Goal: Task Accomplishment & Management: Use online tool/utility

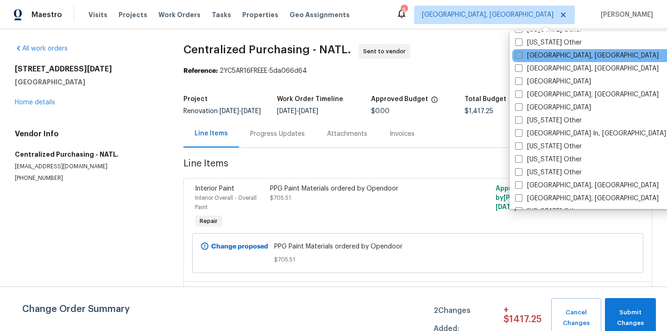
scroll to position [581, 0]
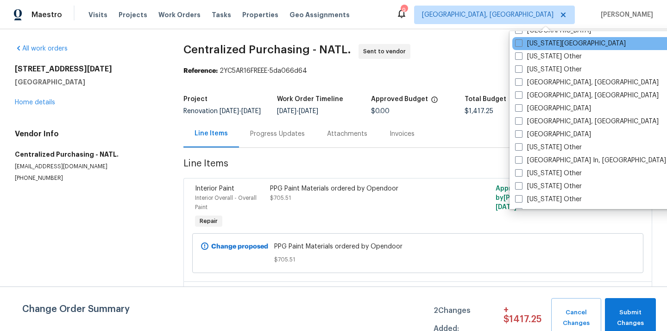
click at [540, 48] on div "[US_STATE][GEOGRAPHIC_DATA]" at bounding box center [605, 43] width 187 height 13
click at [540, 44] on label "[US_STATE][GEOGRAPHIC_DATA]" at bounding box center [570, 43] width 111 height 9
click at [521, 44] on input "[US_STATE][GEOGRAPHIC_DATA]" at bounding box center [518, 42] width 6 height 6
checkbox input "true"
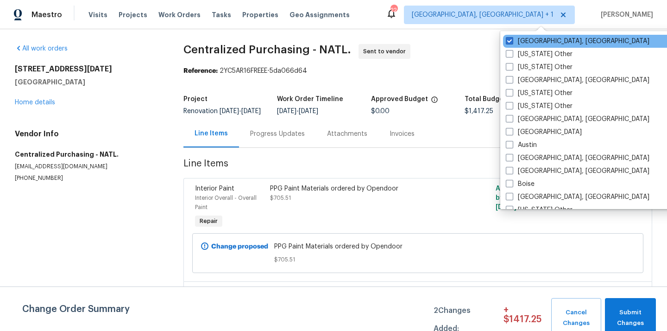
click at [536, 35] on div "[GEOGRAPHIC_DATA], [GEOGRAPHIC_DATA]" at bounding box center [596, 41] width 187 height 13
click at [527, 43] on label "[GEOGRAPHIC_DATA], [GEOGRAPHIC_DATA]" at bounding box center [578, 41] width 144 height 9
click at [512, 43] on input "[GEOGRAPHIC_DATA], [GEOGRAPHIC_DATA]" at bounding box center [509, 40] width 6 height 6
checkbox input "false"
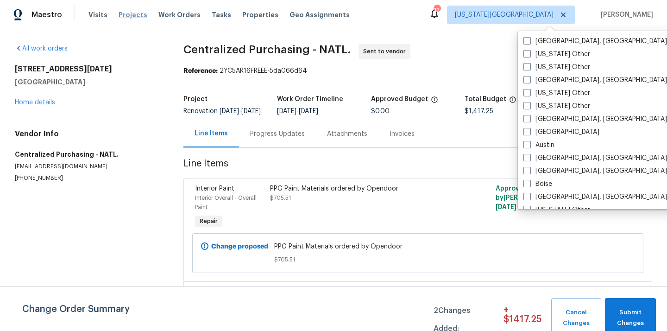
click at [124, 18] on span "Projects" at bounding box center [133, 14] width 29 height 9
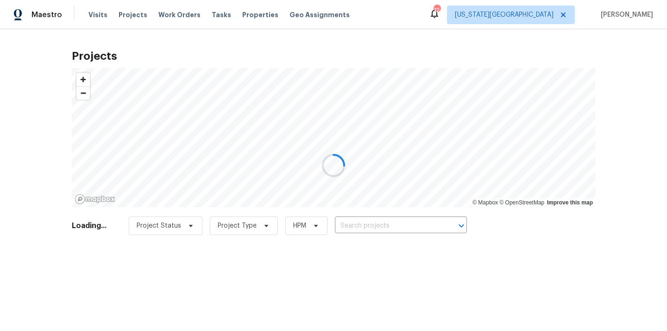
click at [392, 223] on div at bounding box center [333, 165] width 667 height 331
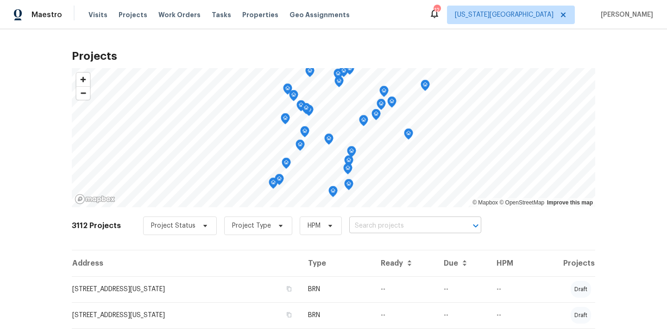
click at [392, 223] on input "text" at bounding box center [402, 226] width 106 height 14
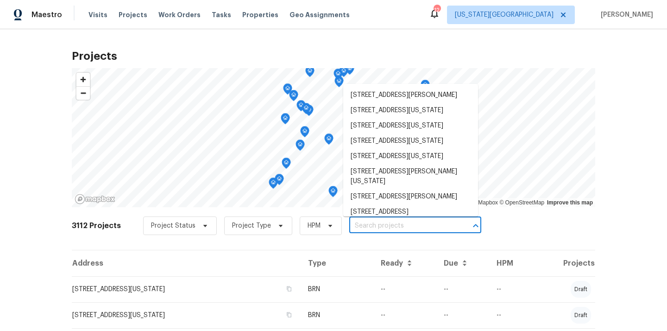
paste input "[STREET_ADDRESS][US_STATE]"
type input "[STREET_ADDRESS][US_STATE]"
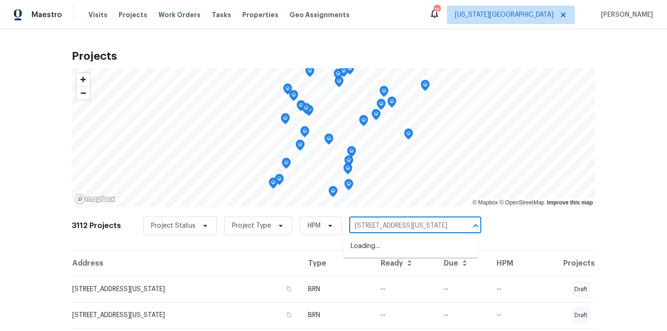
scroll to position [0, 36]
click at [382, 244] on li "[STREET_ADDRESS][US_STATE]" at bounding box center [410, 245] width 135 height 15
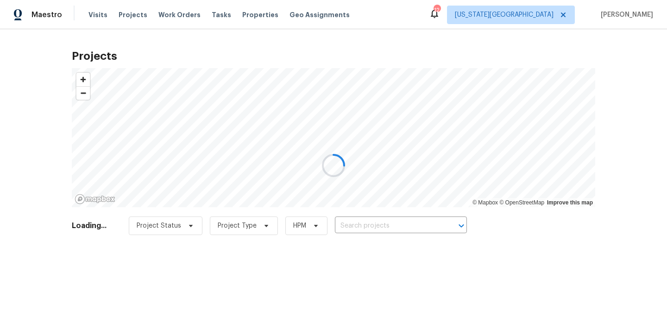
type input "[STREET_ADDRESS][US_STATE]"
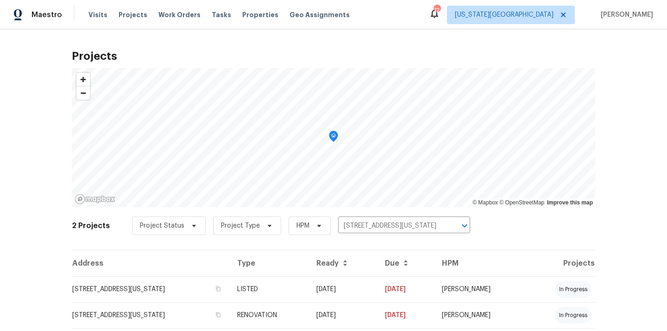
click at [309, 275] on th "Type" at bounding box center [269, 263] width 79 height 26
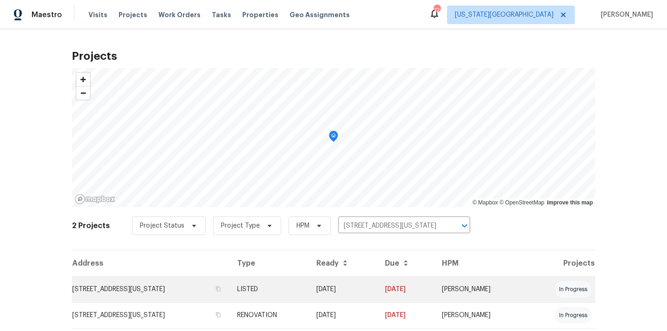
click at [309, 287] on td "LISTED" at bounding box center [269, 289] width 79 height 26
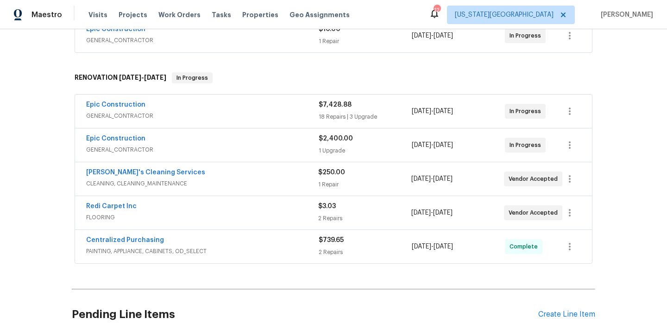
scroll to position [197, 0]
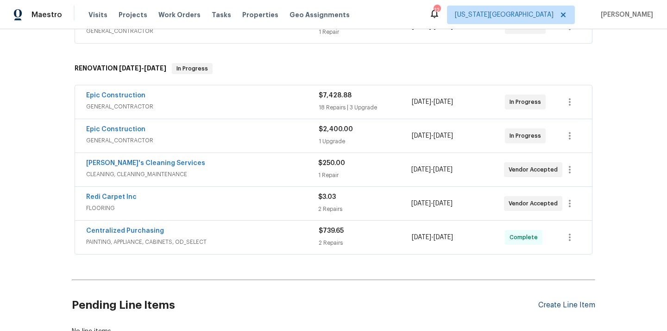
click at [558, 307] on div "Create Line Item" at bounding box center [566, 304] width 57 height 9
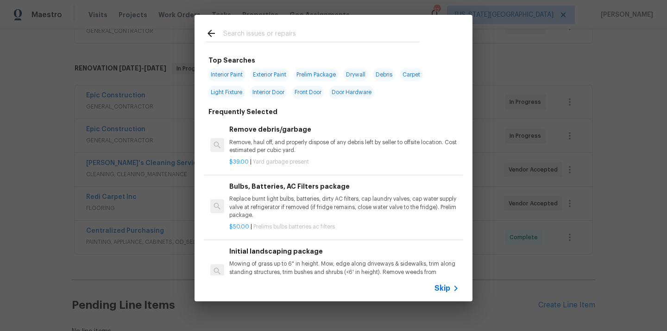
click at [352, 31] on input "text" at bounding box center [321, 35] width 196 height 14
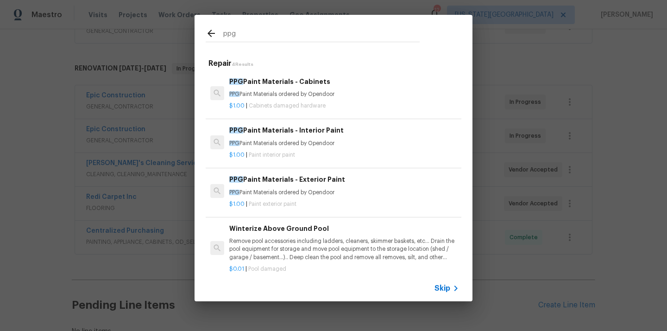
type input "ppg"
click at [295, 104] on span "Cabinets damaged hardware" at bounding box center [287, 106] width 77 height 6
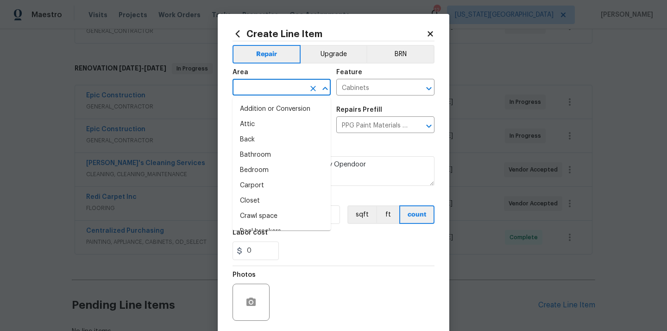
click at [264, 87] on input "text" at bounding box center [268, 88] width 72 height 14
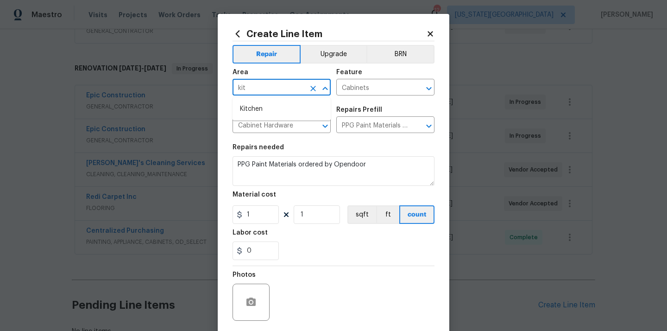
click at [257, 100] on ul "Kitchen" at bounding box center [281, 109] width 98 height 23
click at [256, 107] on li "Kitchen" at bounding box center [281, 108] width 98 height 15
type input "Kitchen"
drag, startPoint x: 257, startPoint y: 214, endPoint x: 211, endPoint y: 206, distance: 47.0
click at [219, 207] on div "Create Line Item Repair Upgrade BRN Area Kitchen ​ Feature Cabinets ​ Issue Cab…" at bounding box center [334, 199] width 232 height 371
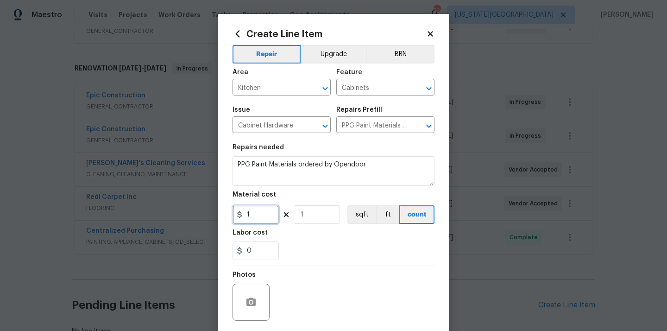
paste input "74.5"
type input "74.5"
click at [284, 243] on div "0" at bounding box center [333, 250] width 202 height 19
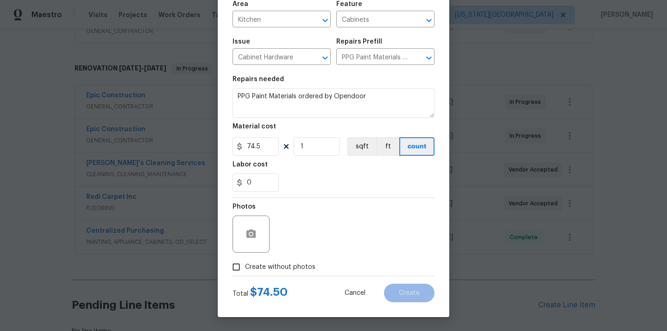
click at [281, 266] on span "Create without photos" at bounding box center [280, 267] width 70 height 10
click at [245, 266] on input "Create without photos" at bounding box center [236, 267] width 18 height 18
checkbox input "true"
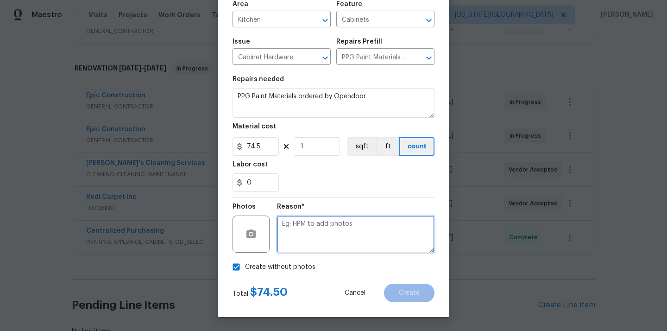
click at [303, 244] on textarea at bounding box center [355, 233] width 157 height 37
type textarea "N/A"
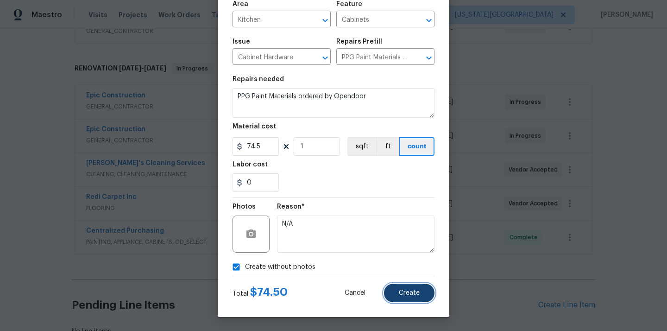
click at [419, 291] on button "Create" at bounding box center [409, 292] width 50 height 19
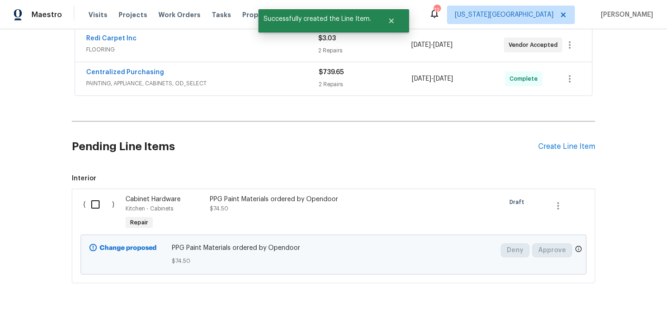
scroll to position [371, 0]
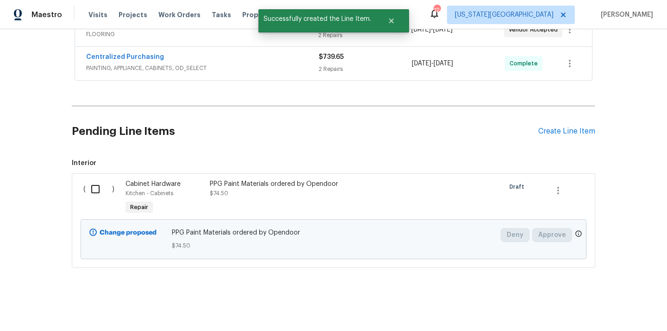
click at [93, 191] on input "checkbox" at bounding box center [99, 188] width 26 height 19
checkbox input "true"
click at [614, 304] on span "Create Work Order" at bounding box center [614, 308] width 62 height 12
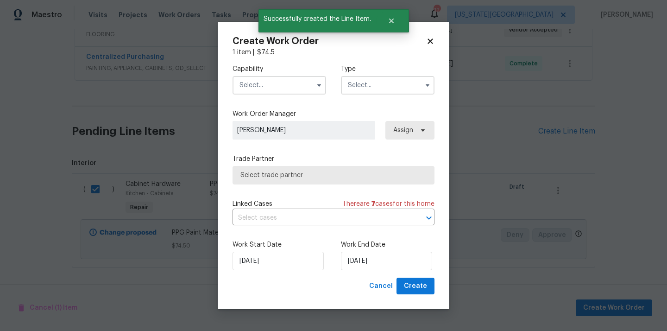
click at [300, 84] on input "text" at bounding box center [279, 85] width 94 height 19
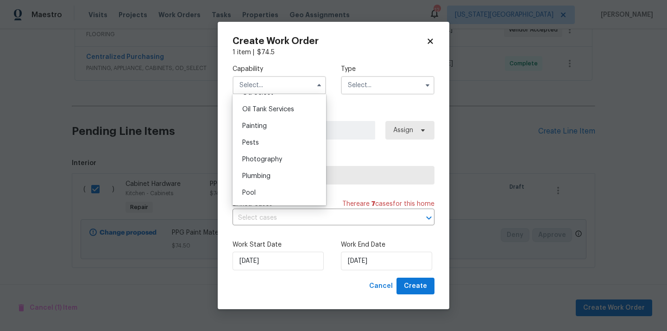
scroll to position [753, 0]
click at [288, 130] on div "Painting" at bounding box center [279, 129] width 89 height 17
type input "Painting"
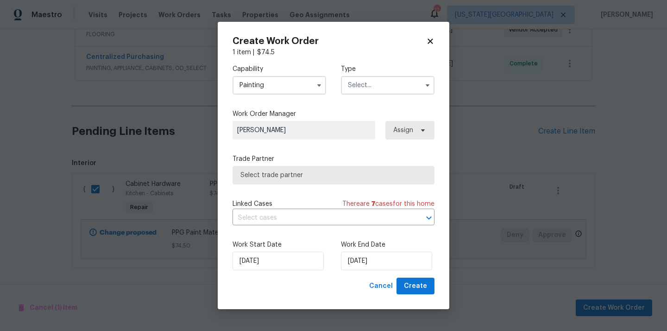
click at [396, 81] on input "text" at bounding box center [388, 85] width 94 height 19
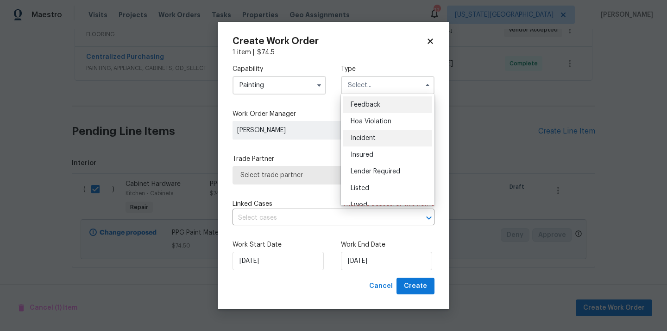
scroll to position [110, 0]
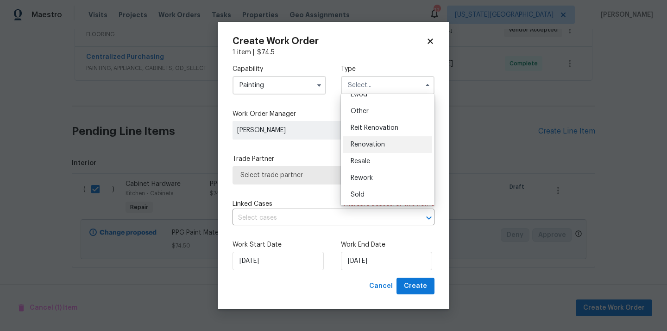
click at [385, 138] on div "Renovation" at bounding box center [387, 144] width 89 height 17
type input "Renovation"
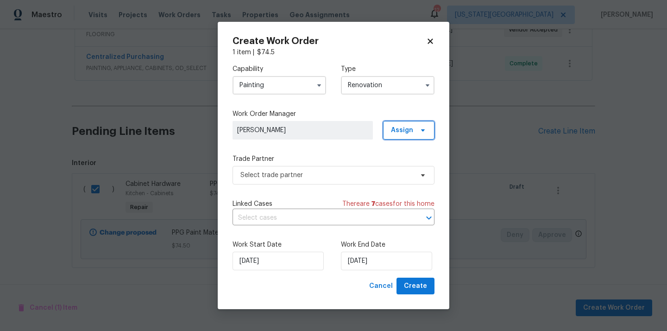
click at [408, 125] on span "Assign" at bounding box center [402, 129] width 22 height 9
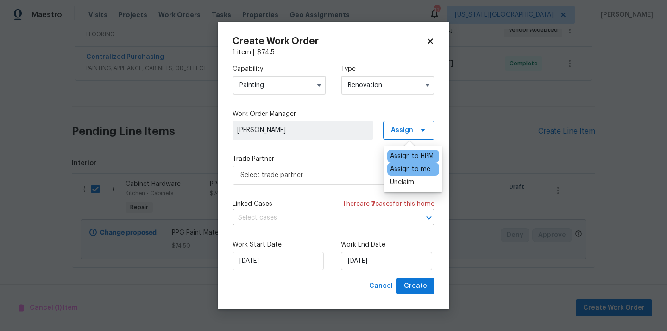
click at [403, 168] on div "Assign to me" at bounding box center [410, 168] width 40 height 9
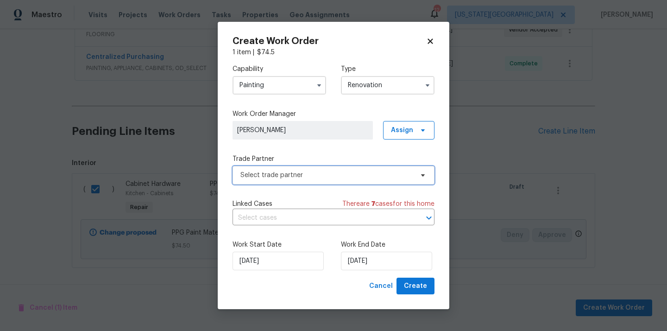
click at [334, 169] on span "Select trade partner" at bounding box center [333, 175] width 202 height 19
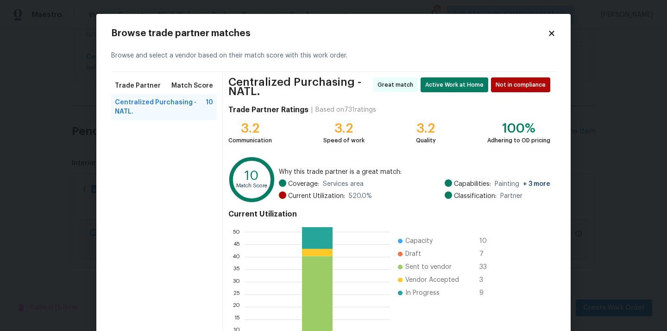
scroll to position [81, 0]
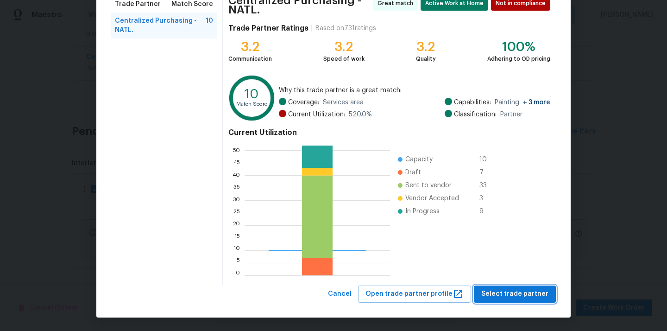
click at [512, 300] on button "Select trade partner" at bounding box center [515, 293] width 82 height 17
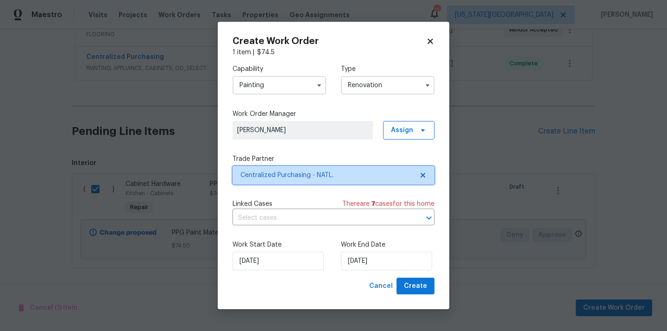
scroll to position [0, 0]
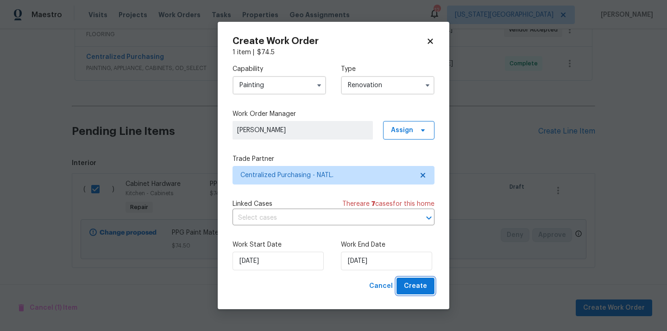
click at [433, 288] on button "Create" at bounding box center [415, 285] width 38 height 17
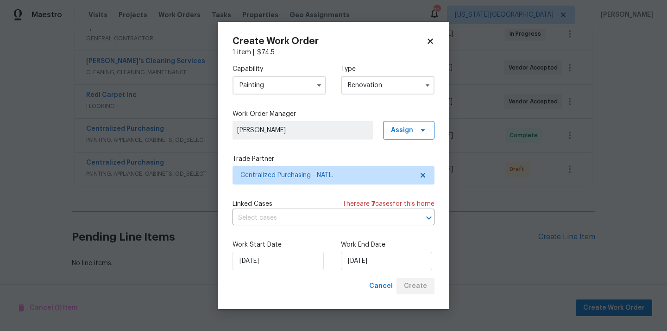
scroll to position [299, 0]
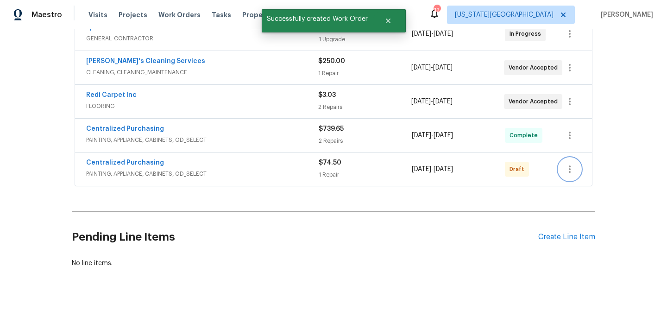
click at [569, 164] on icon "button" at bounding box center [569, 168] width 11 height 11
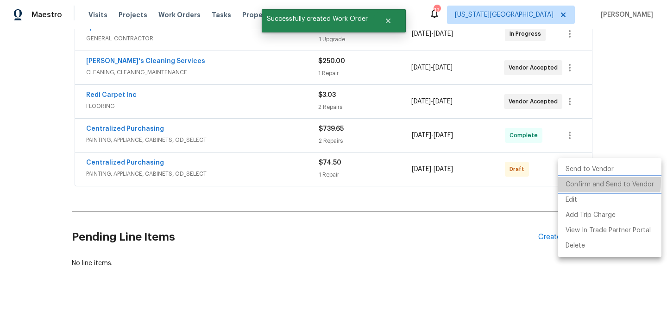
click at [574, 181] on li "Confirm and Send to Vendor" at bounding box center [609, 184] width 103 height 15
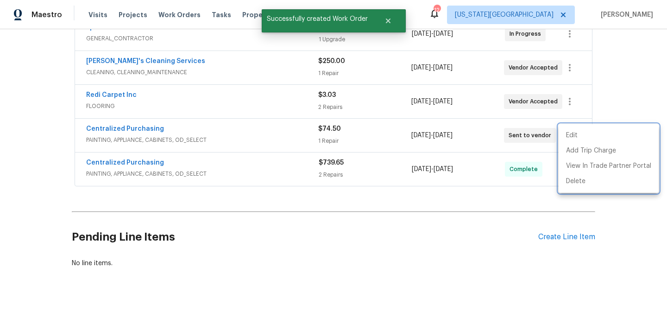
click at [189, 144] on div at bounding box center [333, 165] width 667 height 331
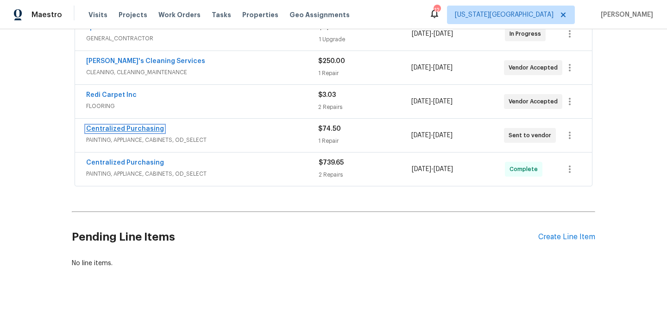
click at [135, 128] on link "Centralized Purchasing" at bounding box center [125, 128] width 78 height 6
